Goal: Browse casually

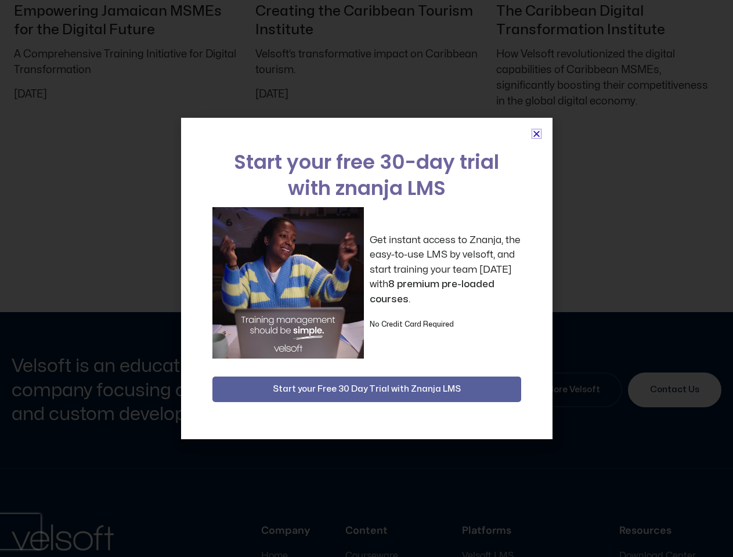
scroll to position [5343, 0]
